Goal: Find specific page/section: Find specific page/section

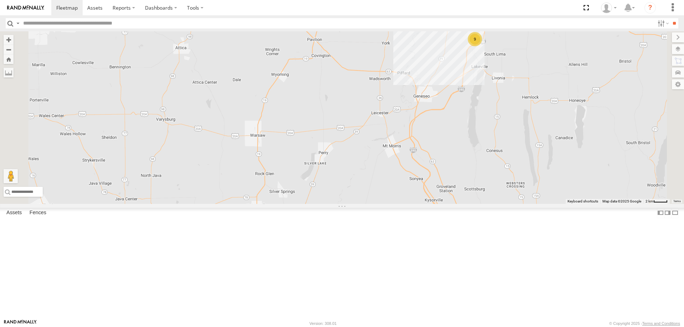
drag, startPoint x: 451, startPoint y: 77, endPoint x: 420, endPoint y: 212, distance: 137.9
click at [423, 195] on div "213 178 195 212 187 185 215 180 9 2 10" at bounding box center [342, 117] width 684 height 173
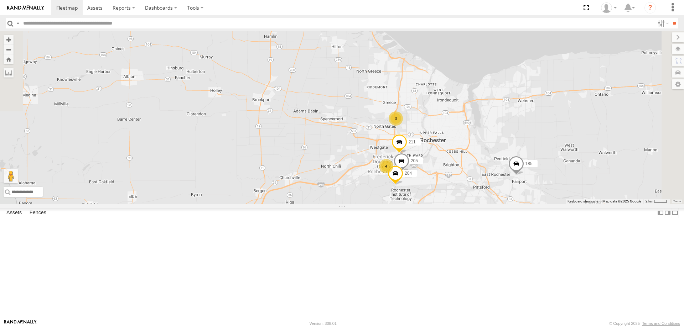
drag, startPoint x: 459, startPoint y: 254, endPoint x: 398, endPoint y: 255, distance: 60.6
click at [402, 204] on div "213 178 195 212 187 185 215 180 9 2 10 211 3 4 205 204" at bounding box center [342, 117] width 684 height 173
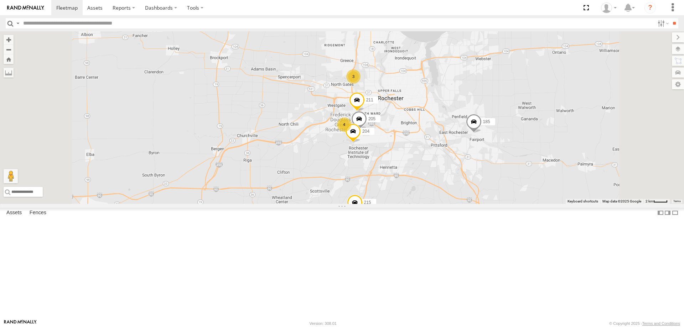
click at [141, 20] on input "text" at bounding box center [337, 23] width 634 height 10
click at [670, 18] on input "**" at bounding box center [674, 23] width 8 height 10
type input "*"
click at [11, 24] on input "button" at bounding box center [10, 23] width 9 height 10
click at [144, 23] on input "text" at bounding box center [337, 23] width 634 height 10
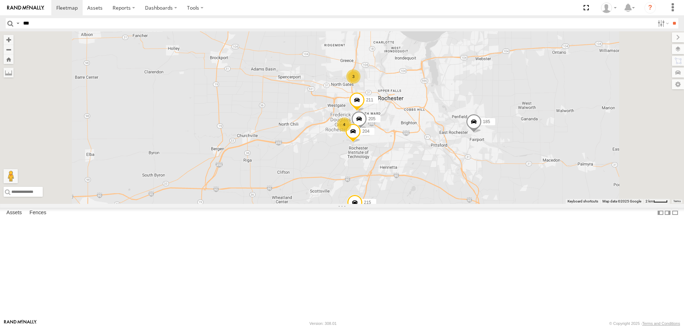
type input "***"
click at [670, 18] on input "**" at bounding box center [674, 23] width 8 height 10
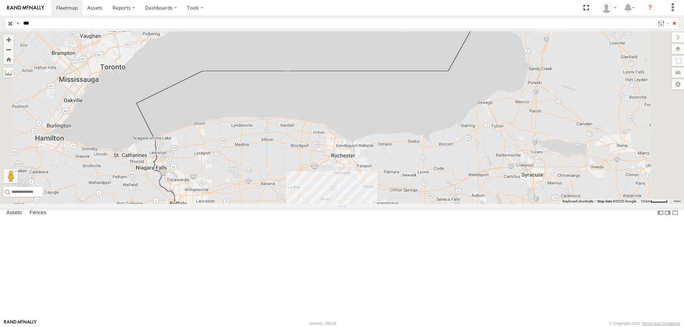
drag, startPoint x: 418, startPoint y: 262, endPoint x: 414, endPoint y: 216, distance: 46.2
click at [414, 204] on div at bounding box center [342, 117] width 684 height 173
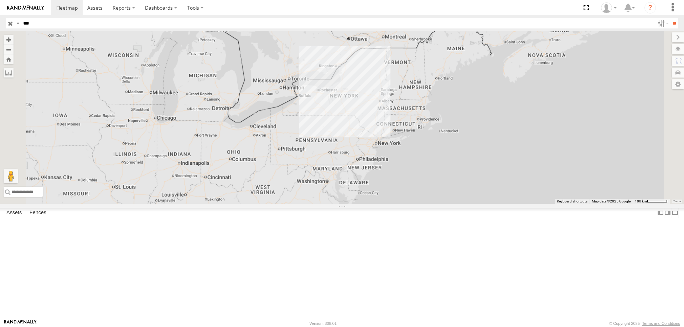
drag, startPoint x: 440, startPoint y: 290, endPoint x: 426, endPoint y: 167, distance: 123.7
click at [426, 167] on div at bounding box center [342, 117] width 684 height 173
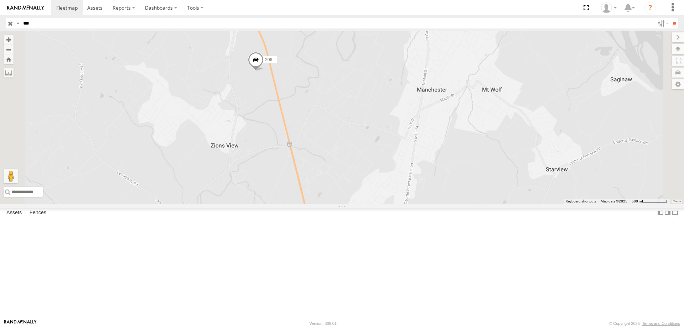
drag, startPoint x: 331, startPoint y: 97, endPoint x: 350, endPoint y: 206, distance: 110.7
click at [350, 204] on div "206" at bounding box center [342, 117] width 684 height 173
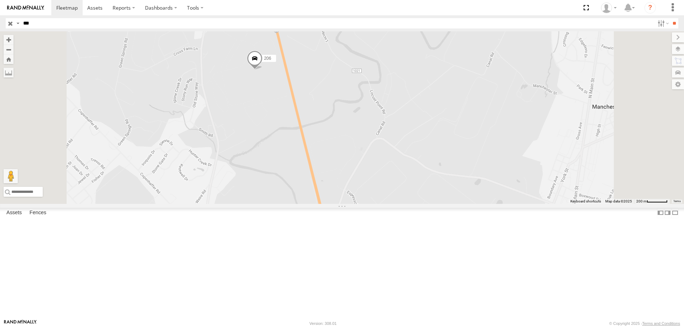
click at [10, 25] on input "button" at bounding box center [10, 23] width 9 height 10
